Goal: Task Accomplishment & Management: Use online tool/utility

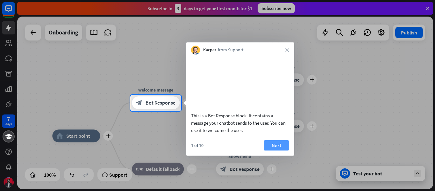
click at [273, 150] on button "Next" at bounding box center [275, 145] width 25 height 10
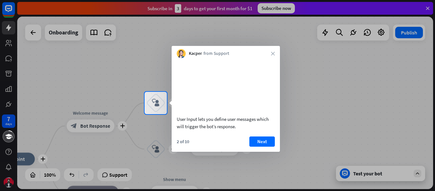
click at [273, 146] on button "Next" at bounding box center [261, 141] width 25 height 10
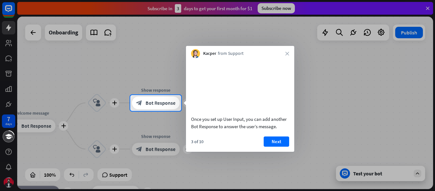
click at [273, 146] on button "Next" at bounding box center [275, 141] width 25 height 10
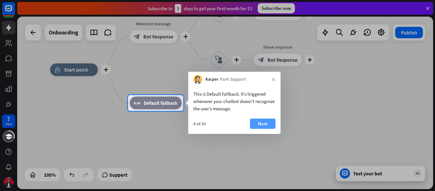
click at [266, 123] on button "Next" at bounding box center [262, 123] width 25 height 10
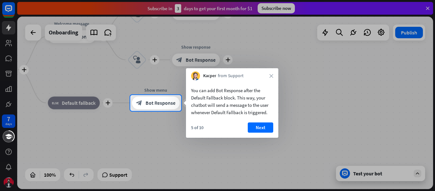
click at [266, 123] on button "Next" at bounding box center [260, 127] width 25 height 10
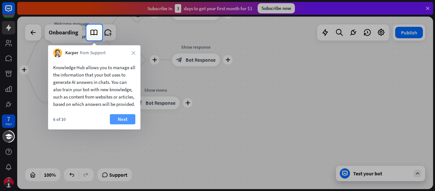
click at [125, 123] on button "Next" at bounding box center [122, 119] width 25 height 10
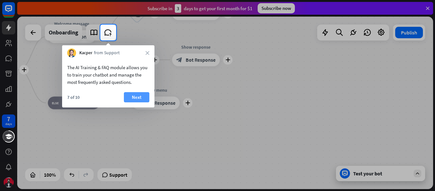
drag, startPoint x: 125, startPoint y: 123, endPoint x: 141, endPoint y: 100, distance: 28.7
click at [141, 100] on body "7 days close Product Help First steps Get started with ChatBot Help Center Foll…" at bounding box center [217, 95] width 435 height 191
click at [141, 100] on button "Next" at bounding box center [136, 97] width 25 height 10
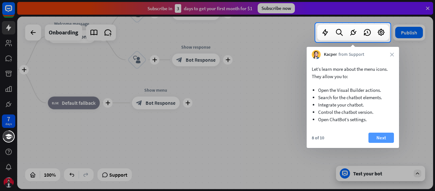
click at [391, 136] on button "Next" at bounding box center [380, 137] width 25 height 10
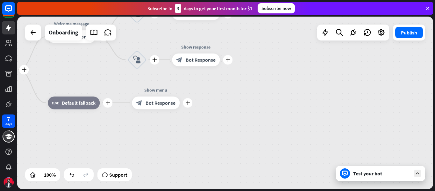
click at [391, 136] on div "plus home_2 Start point plus Welcome message block_bot_response Bot Response pl…" at bounding box center [225, 103] width 416 height 172
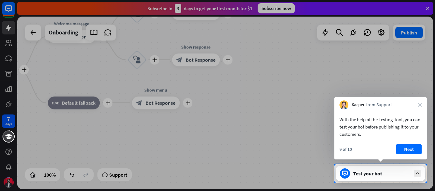
click at [391, 136] on div "With the help of the Testing Tool, you can test your bot before publishing it t…" at bounding box center [380, 127] width 82 height 22
click at [405, 148] on button "Next" at bounding box center [408, 149] width 25 height 10
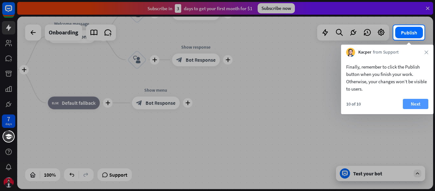
drag, startPoint x: 405, startPoint y: 148, endPoint x: 410, endPoint y: 103, distance: 44.8
click at [410, 103] on body "7 days close Product Help First steps Get started with ChatBot Help Center Foll…" at bounding box center [217, 95] width 435 height 191
click at [410, 103] on button "Next" at bounding box center [415, 104] width 25 height 10
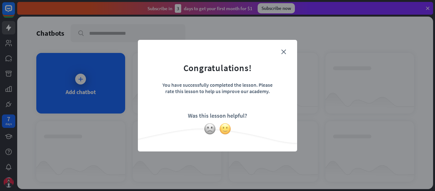
click at [222, 132] on img at bounding box center [225, 129] width 12 height 12
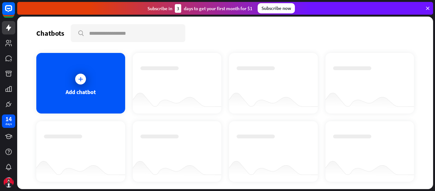
click at [428, 7] on icon at bounding box center [428, 8] width 6 height 6
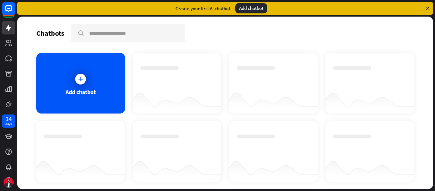
click at [246, 6] on div "Add chatbot" at bounding box center [251, 8] width 32 height 10
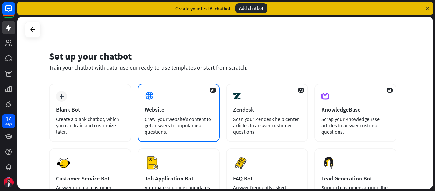
click at [180, 104] on div "AI Website Crawl your website’s content to get answers to popular user question…" at bounding box center [178, 113] width 82 height 58
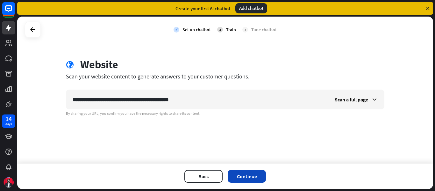
type input "**********"
click at [246, 174] on button "Continue" at bounding box center [247, 176] width 38 height 13
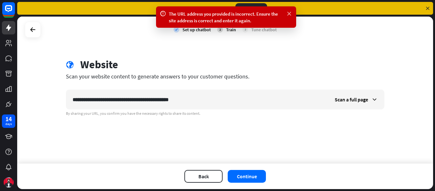
click at [287, 13] on icon at bounding box center [289, 14] width 6 height 7
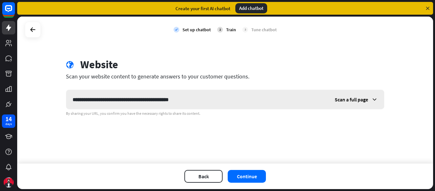
click at [372, 98] on icon at bounding box center [374, 99] width 6 height 6
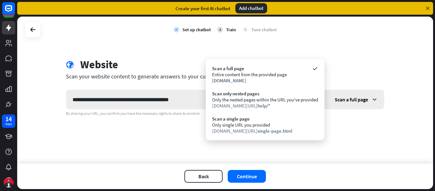
click at [372, 98] on icon at bounding box center [374, 99] width 6 height 6
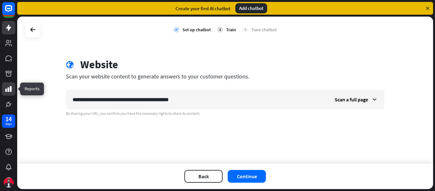
click at [9, 94] on link at bounding box center [8, 88] width 13 height 13
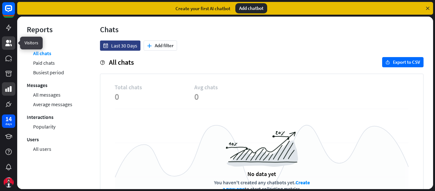
click at [7, 40] on icon at bounding box center [8, 43] width 6 height 6
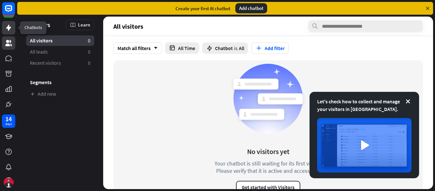
click at [4, 23] on link at bounding box center [8, 27] width 13 height 13
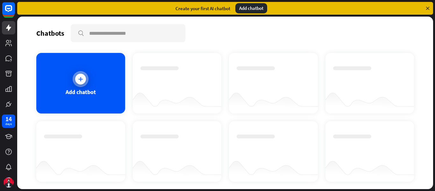
click at [94, 80] on div "Add chatbot" at bounding box center [80, 83] width 89 height 60
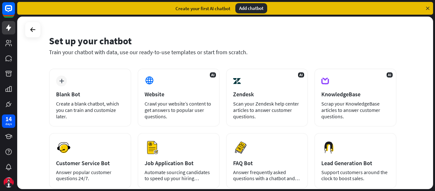
scroll to position [6, 0]
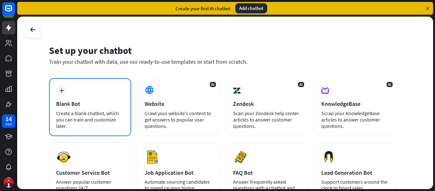
click at [89, 94] on div "plus Blank Bot Create a blank chatbot, which you can train and customize later." at bounding box center [90, 107] width 82 height 58
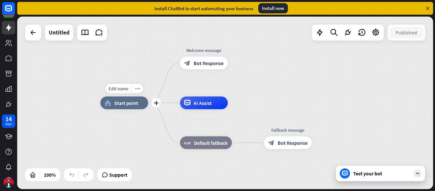
click at [135, 104] on span "Start point" at bounding box center [126, 103] width 24 height 6
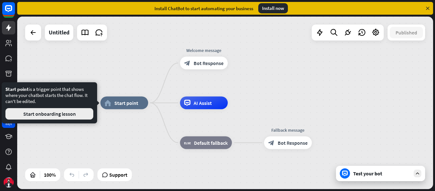
click at [76, 114] on button "Start onboarding lesson" at bounding box center [49, 113] width 88 height 11
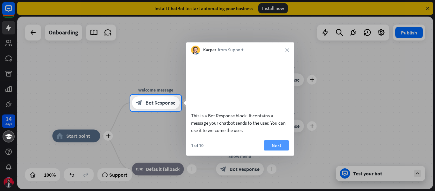
click at [276, 150] on button "Next" at bounding box center [275, 145] width 25 height 10
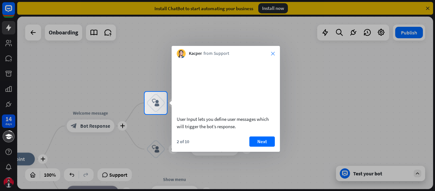
click at [272, 53] on icon "close" at bounding box center [273, 54] width 4 height 4
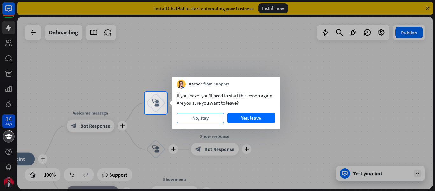
click at [219, 119] on button "No, stay" at bounding box center [200, 118] width 47 height 10
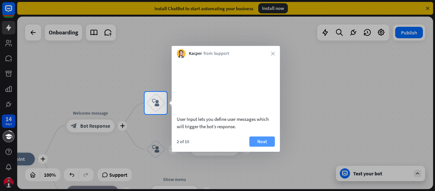
click at [257, 146] on button "Next" at bounding box center [261, 141] width 25 height 10
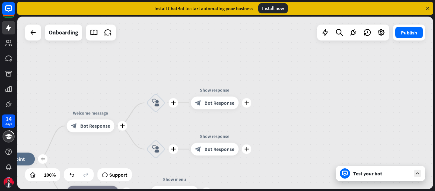
click at [257, 148] on div "plus home_2 Start point plus Welcome message block_bot_response Bot Response pl…" at bounding box center [225, 103] width 416 height 172
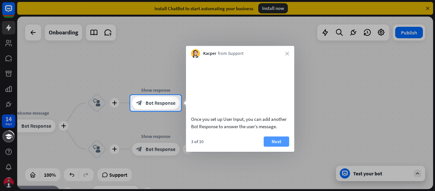
click at [279, 146] on button "Next" at bounding box center [275, 141] width 25 height 10
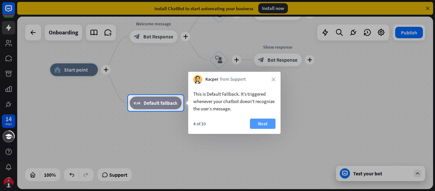
click at [263, 123] on button "Next" at bounding box center [262, 123] width 25 height 10
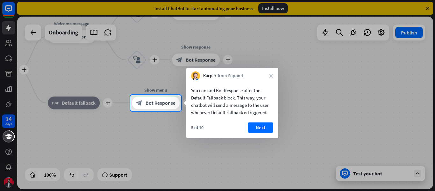
click at [263, 123] on button "Next" at bounding box center [260, 127] width 25 height 10
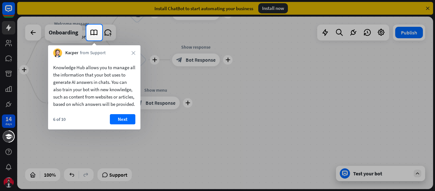
click at [136, 124] on div "6 of 10 Next" at bounding box center [94, 121] width 92 height 15
click at [127, 124] on button "Next" at bounding box center [122, 119] width 25 height 10
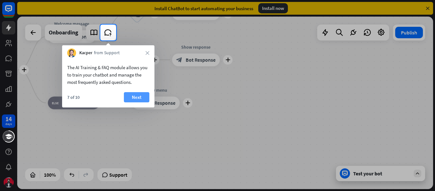
click at [139, 100] on button "Next" at bounding box center [136, 97] width 25 height 10
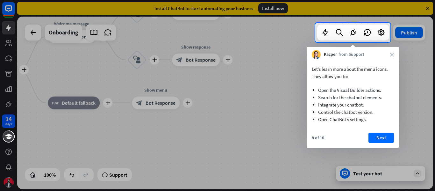
click at [375, 132] on div "Let’s learn more about the menu icons. They allow you to: Open the Visual Build…" at bounding box center [352, 103] width 92 height 89
click at [383, 138] on button "Next" at bounding box center [380, 137] width 25 height 10
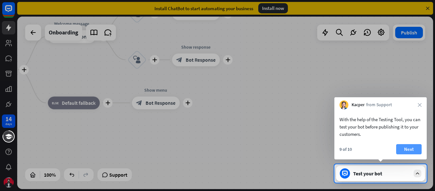
click at [405, 151] on button "Next" at bounding box center [408, 149] width 25 height 10
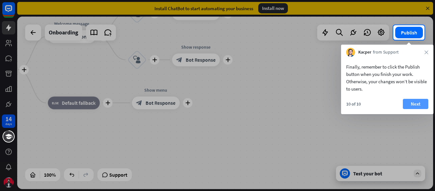
click at [407, 100] on button "Next" at bounding box center [415, 104] width 25 height 10
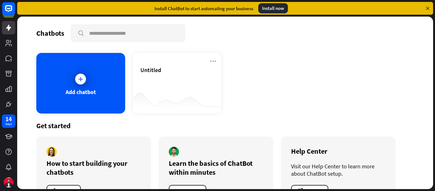
scroll to position [25, 0]
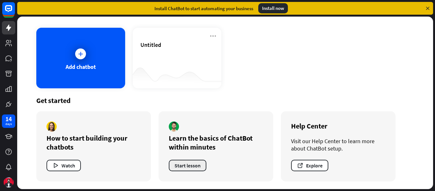
click at [193, 167] on button "Start lesson" at bounding box center [188, 164] width 38 height 11
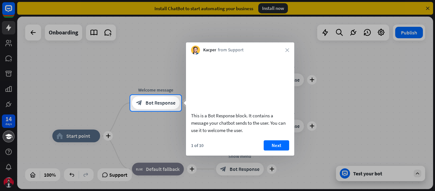
click at [278, 155] on div "1 of 10 Next" at bounding box center [240, 147] width 108 height 15
click at [280, 150] on button "Next" at bounding box center [275, 145] width 25 height 10
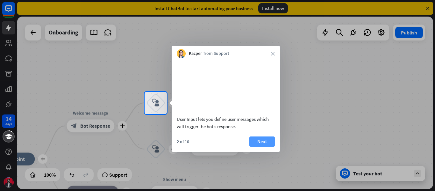
click at [271, 146] on button "Next" at bounding box center [261, 141] width 25 height 10
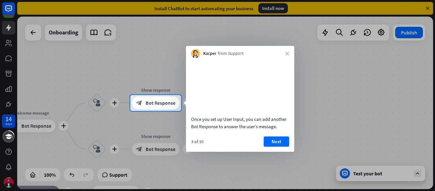
click at [271, 146] on button "Next" at bounding box center [275, 141] width 25 height 10
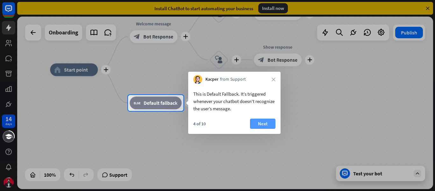
click at [259, 123] on button "Next" at bounding box center [262, 123] width 25 height 10
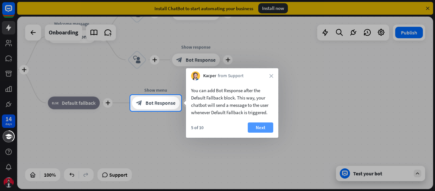
click at [265, 125] on button "Next" at bounding box center [260, 127] width 25 height 10
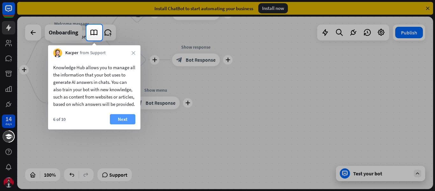
click at [125, 124] on button "Next" at bounding box center [122, 119] width 25 height 10
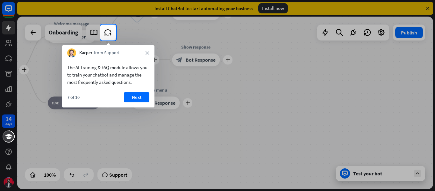
click at [149, 92] on div "7 of 10 Next" at bounding box center [108, 99] width 92 height 15
click at [149, 92] on div "Next" at bounding box center [136, 97] width 25 height 10
click at [139, 93] on button "Next" at bounding box center [136, 97] width 25 height 10
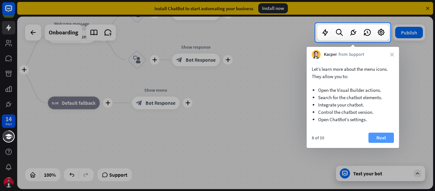
click at [381, 139] on button "Next" at bounding box center [380, 137] width 25 height 10
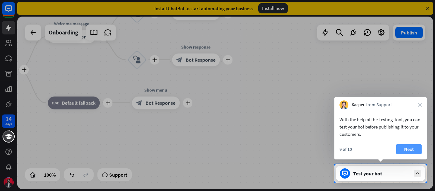
click at [415, 147] on button "Next" at bounding box center [408, 149] width 25 height 10
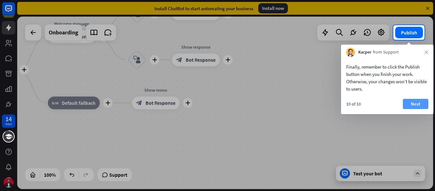
click at [408, 102] on button "Next" at bounding box center [415, 104] width 25 height 10
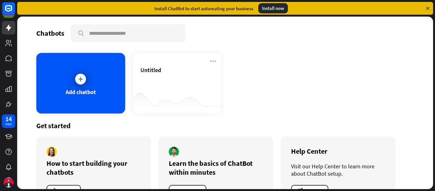
drag, startPoint x: 434, startPoint y: 70, endPoint x: 427, endPoint y: 109, distance: 40.4
click at [427, 109] on div "Chatbots search Add chatbot Untitled Get started How to start building your cha…" at bounding box center [225, 104] width 417 height 174
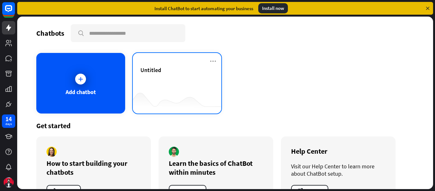
click at [181, 88] on div "Untitled" at bounding box center [177, 77] width 74 height 22
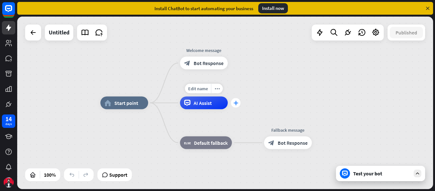
click at [238, 106] on div "plus" at bounding box center [236, 103] width 10 height 10
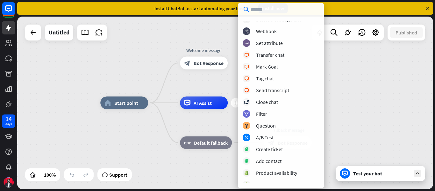
scroll to position [89, 0]
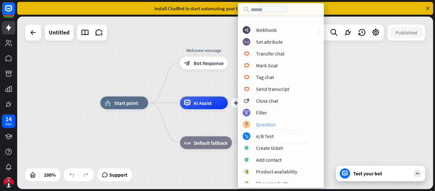
click at [266, 121] on div "Question" at bounding box center [266, 124] width 20 height 6
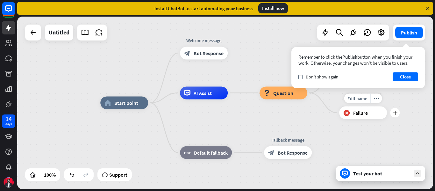
click at [387, 106] on div "Edit name more_horiz plus block_failure Failure" at bounding box center [363, 112] width 48 height 13
click at [407, 72] on div "Remember to click the Publish button when you finish your work. Otherwise, your…" at bounding box center [358, 67] width 134 height 41
click at [417, 78] on button "Close" at bounding box center [404, 76] width 25 height 9
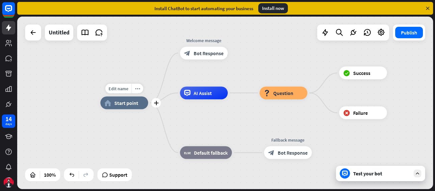
click at [137, 109] on div "Edit name more_horiz plus home_2 Start point" at bounding box center [124, 102] width 48 height 13
click at [120, 88] on span "Edit name" at bounding box center [119, 89] width 20 height 6
type input "*"
type input "**********"
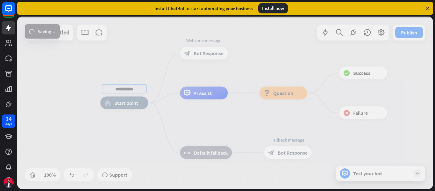
click at [134, 120] on div "**********" at bounding box center [225, 103] width 416 height 172
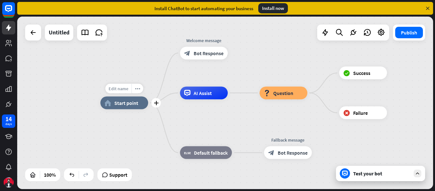
click at [122, 90] on span "Edit name" at bounding box center [119, 89] width 20 height 6
click at [148, 80] on div "**********" at bounding box center [225, 103] width 416 height 172
click at [157, 107] on div "plus" at bounding box center [156, 103] width 10 height 10
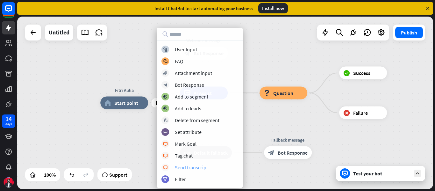
click at [191, 168] on div "Send transcript" at bounding box center [191, 167] width 33 height 6
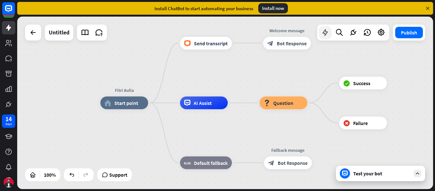
click at [325, 36] on icon at bounding box center [325, 32] width 8 height 8
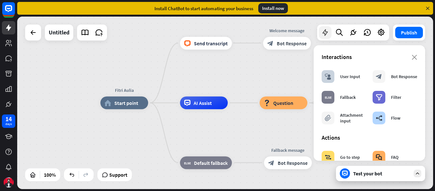
click at [325, 36] on icon at bounding box center [325, 32] width 8 height 8
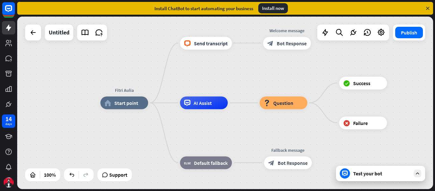
click at [366, 167] on div "Test your bot" at bounding box center [380, 172] width 89 height 15
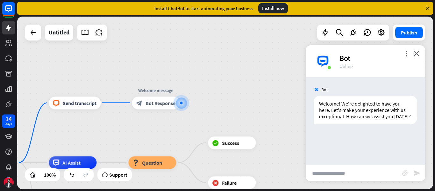
click at [348, 172] on input "text" at bounding box center [353, 173] width 96 height 16
click at [163, 104] on span "Bot Response" at bounding box center [160, 103] width 30 height 6
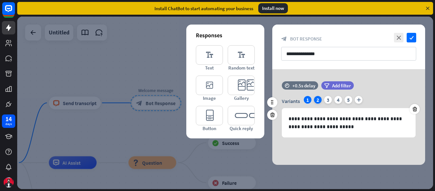
click at [317, 98] on div "2" at bounding box center [318, 100] width 8 height 8
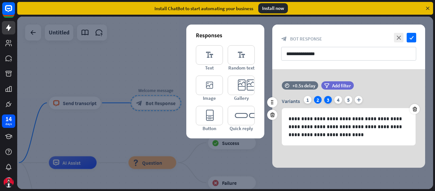
click at [327, 100] on div "3" at bounding box center [328, 100] width 8 height 8
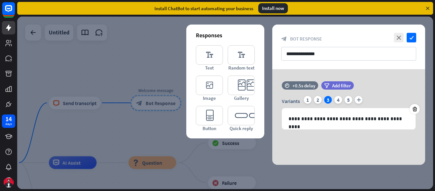
click at [412, 32] on div "**********" at bounding box center [348, 47] width 153 height 45
click at [412, 39] on icon "check" at bounding box center [411, 38] width 10 height 10
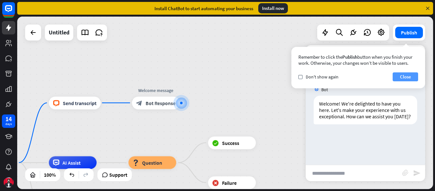
click at [397, 77] on button "Close" at bounding box center [404, 76] width 25 height 9
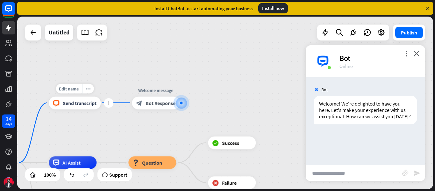
click at [88, 102] on span "Send transcript" at bounding box center [80, 103] width 34 height 6
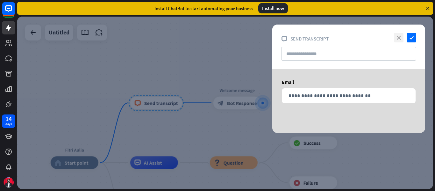
click at [400, 39] on icon "close" at bounding box center [399, 38] width 10 height 10
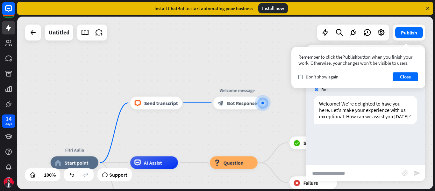
click at [359, 179] on input "text" at bounding box center [353, 173] width 96 height 16
type input "**"
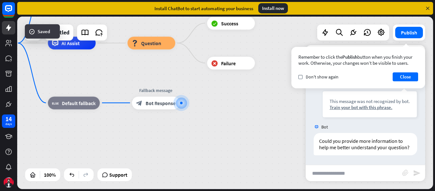
scroll to position [84, 0]
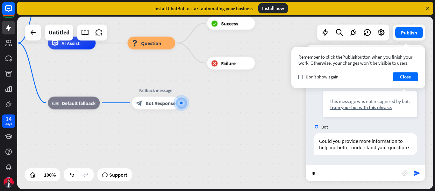
type input "**"
type input "***"
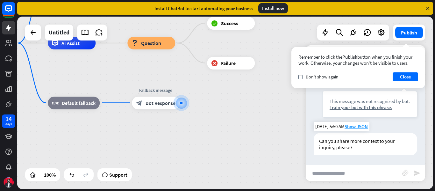
scroll to position [396, 0]
click at [331, 174] on input "text" at bounding box center [353, 173] width 96 height 16
type input "***"
click at [142, 49] on div "Edit name more_horiz block_question Question" at bounding box center [151, 43] width 48 height 13
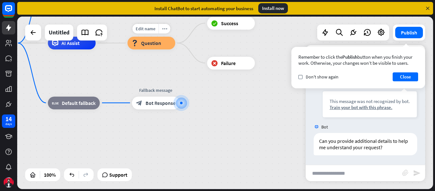
click at [142, 49] on div "Edit name more_horiz block_question Question" at bounding box center [151, 43] width 48 height 13
click at [403, 77] on button "Close" at bounding box center [404, 76] width 25 height 9
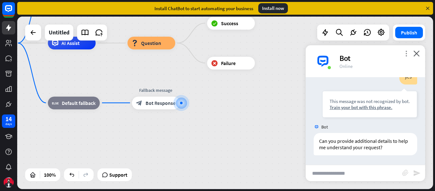
click at [405, 52] on icon "more_vert" at bounding box center [406, 53] width 6 height 6
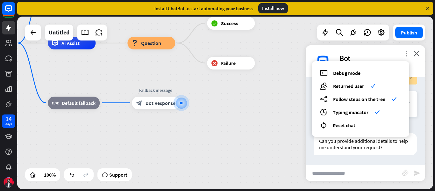
click at [405, 52] on icon "more_vert" at bounding box center [406, 53] width 6 height 6
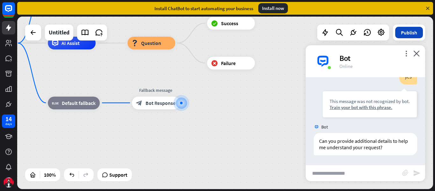
click at [407, 29] on button "Publish" at bounding box center [409, 32] width 28 height 11
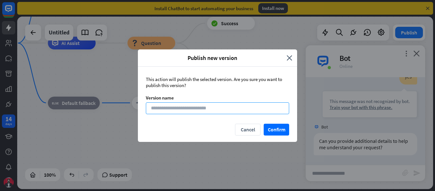
click at [228, 104] on input at bounding box center [217, 108] width 143 height 12
type input "**"
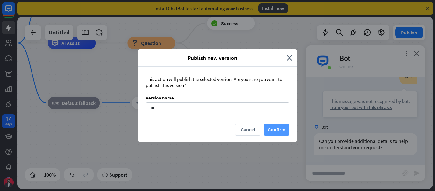
click at [272, 128] on button "Confirm" at bounding box center [275, 129] width 25 height 12
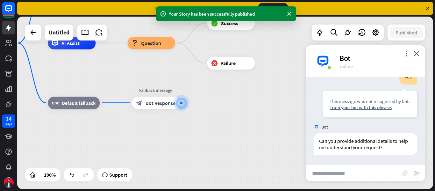
click at [294, 16] on div "Your Story has been successfully published" at bounding box center [226, 13] width 140 height 15
click at [290, 12] on icon at bounding box center [289, 14] width 6 height 7
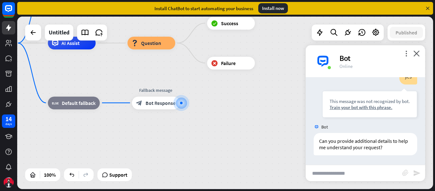
click at [430, 10] on icon at bounding box center [428, 8] width 6 height 6
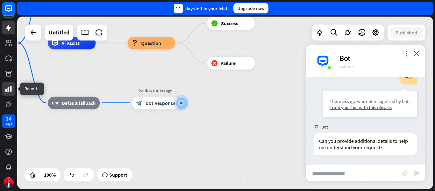
click at [9, 90] on icon at bounding box center [8, 89] width 6 height 6
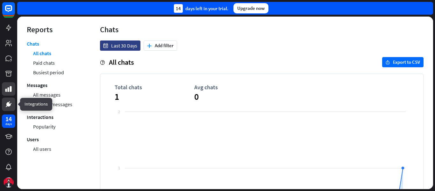
click at [9, 104] on icon at bounding box center [9, 104] width 4 height 4
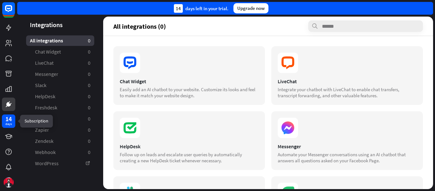
click at [4, 125] on div "14 days" at bounding box center [8, 120] width 13 height 13
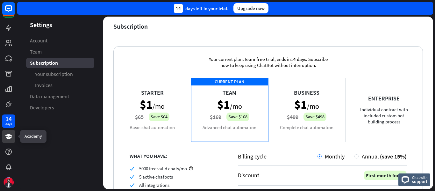
click at [5, 137] on icon at bounding box center [9, 136] width 8 height 8
